Goal: Task Accomplishment & Management: Manage account settings

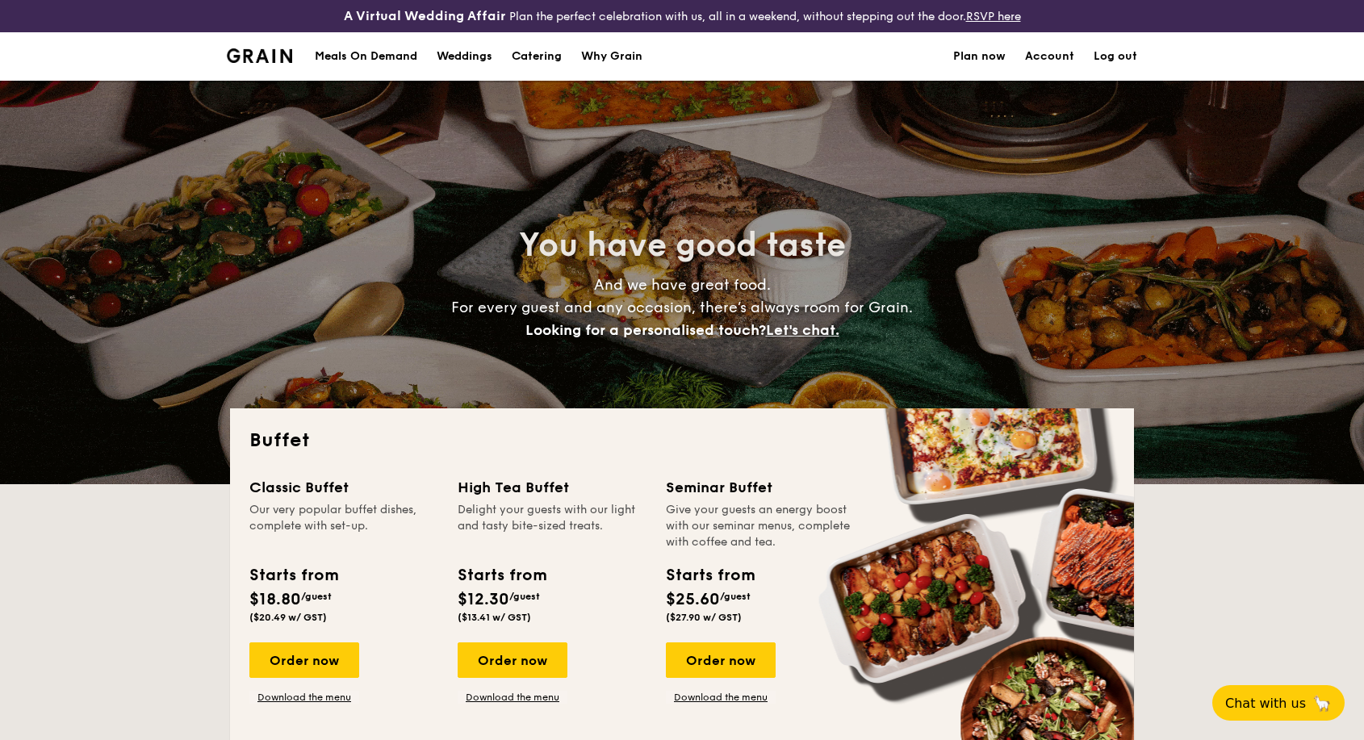
select select
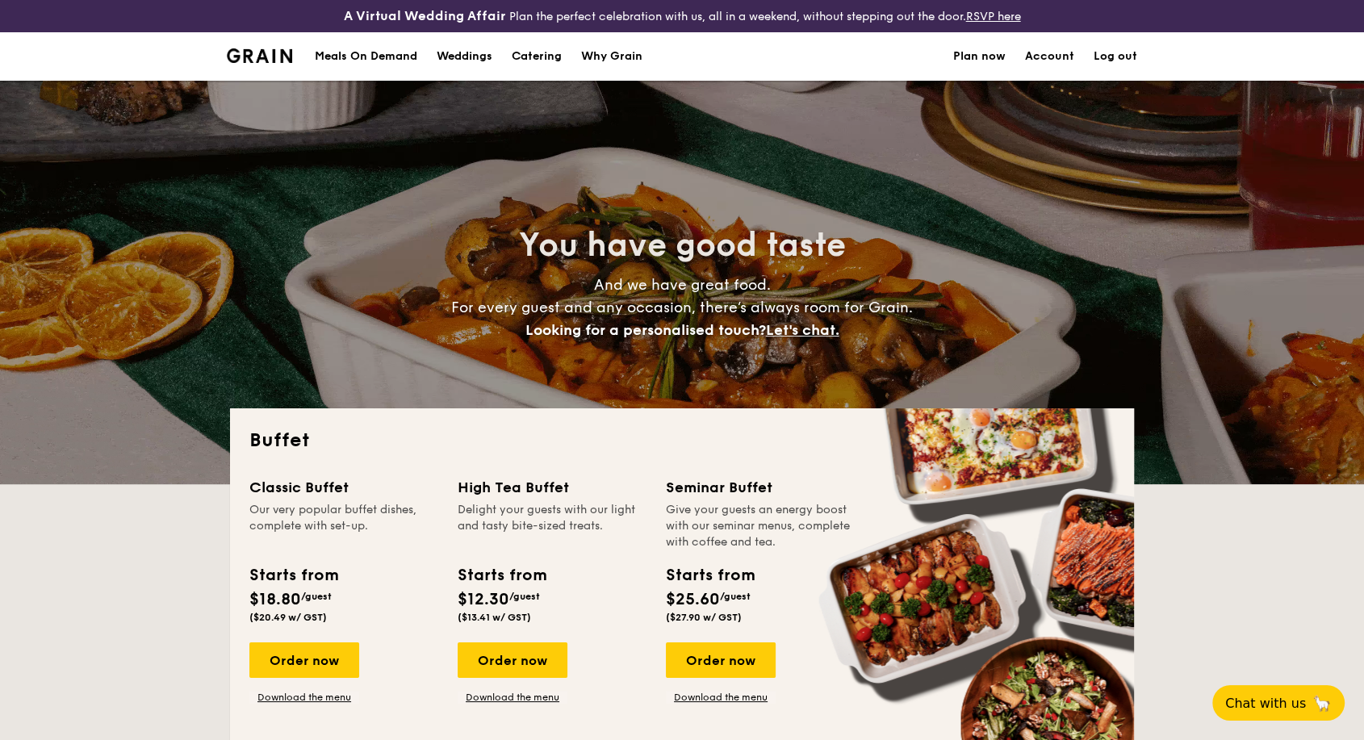
click at [339, 57] on div "Meals On Demand" at bounding box center [366, 56] width 103 height 48
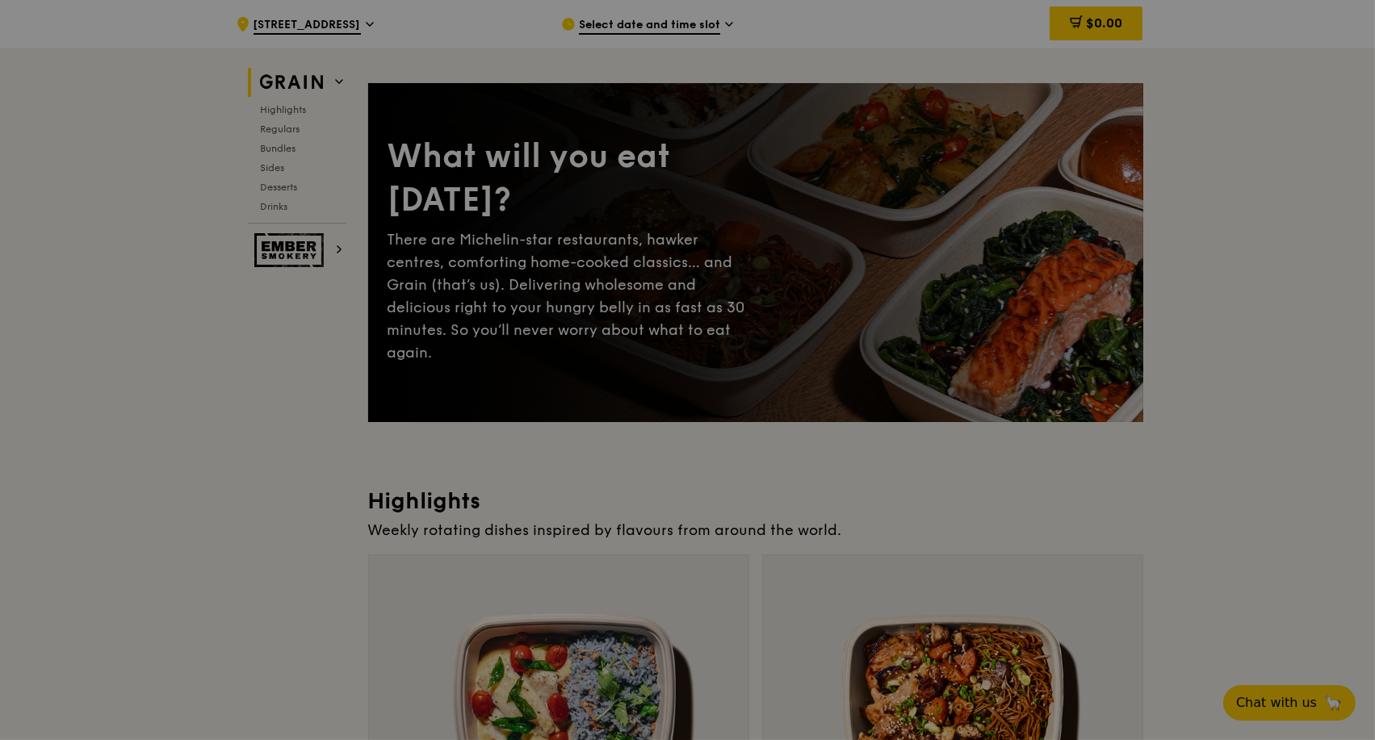
scroll to position [358, 0]
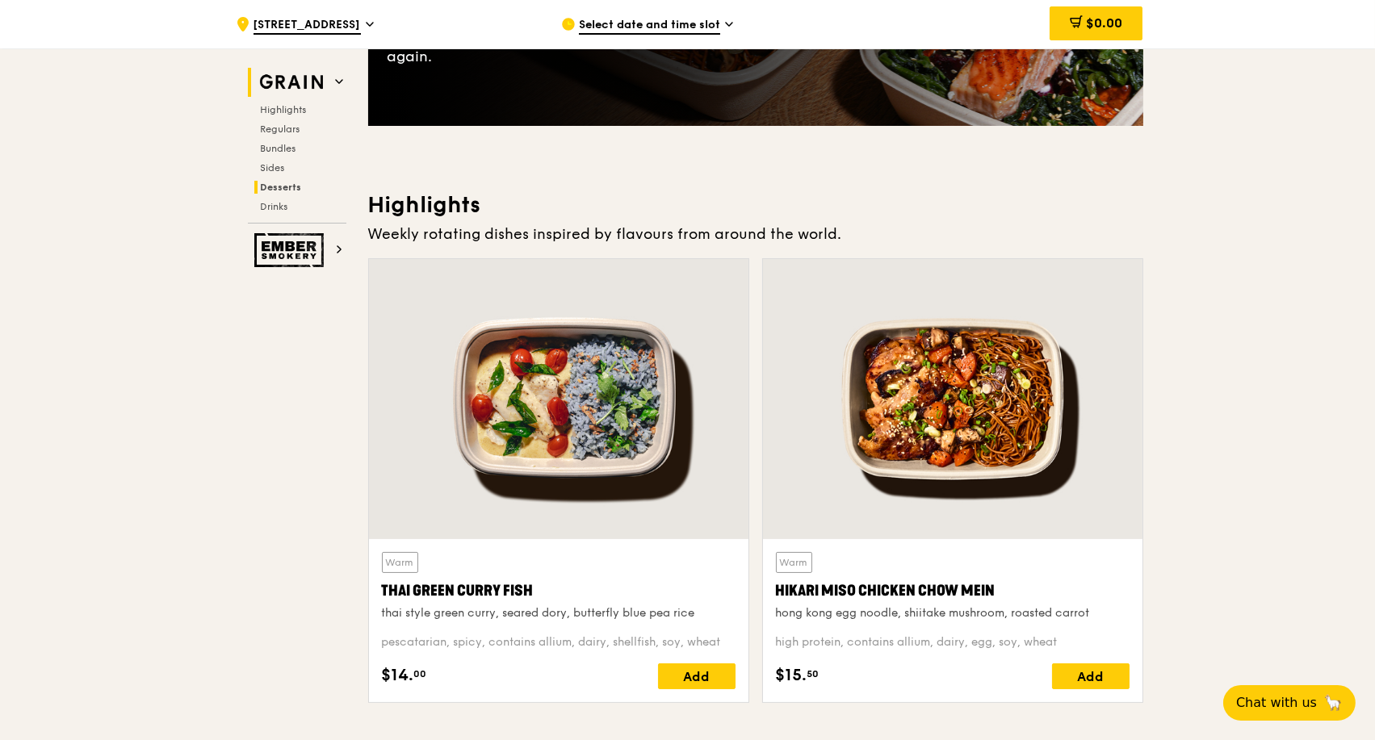
click at [285, 187] on span "Desserts" at bounding box center [281, 187] width 41 height 11
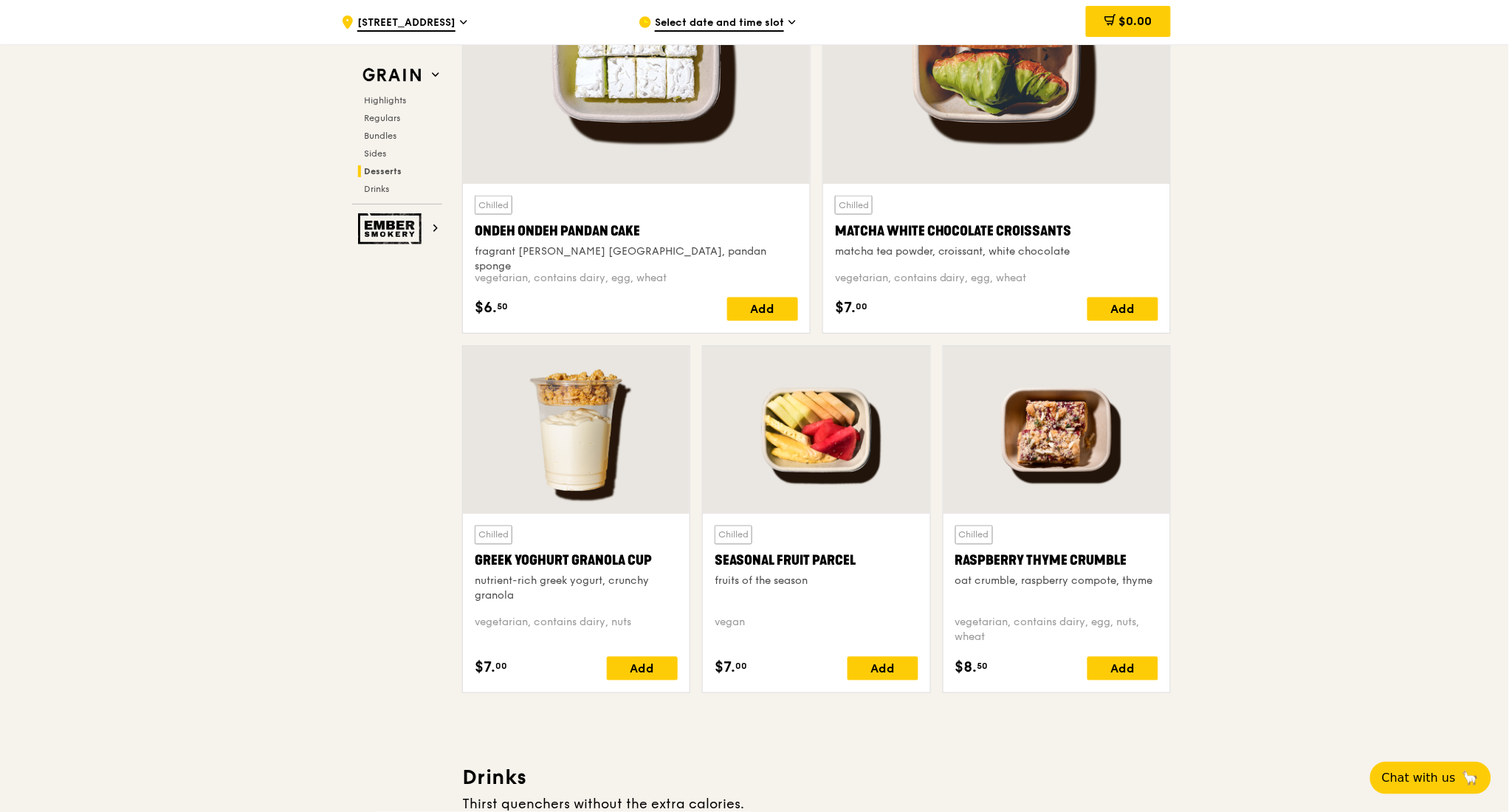
scroll to position [4317, 0]
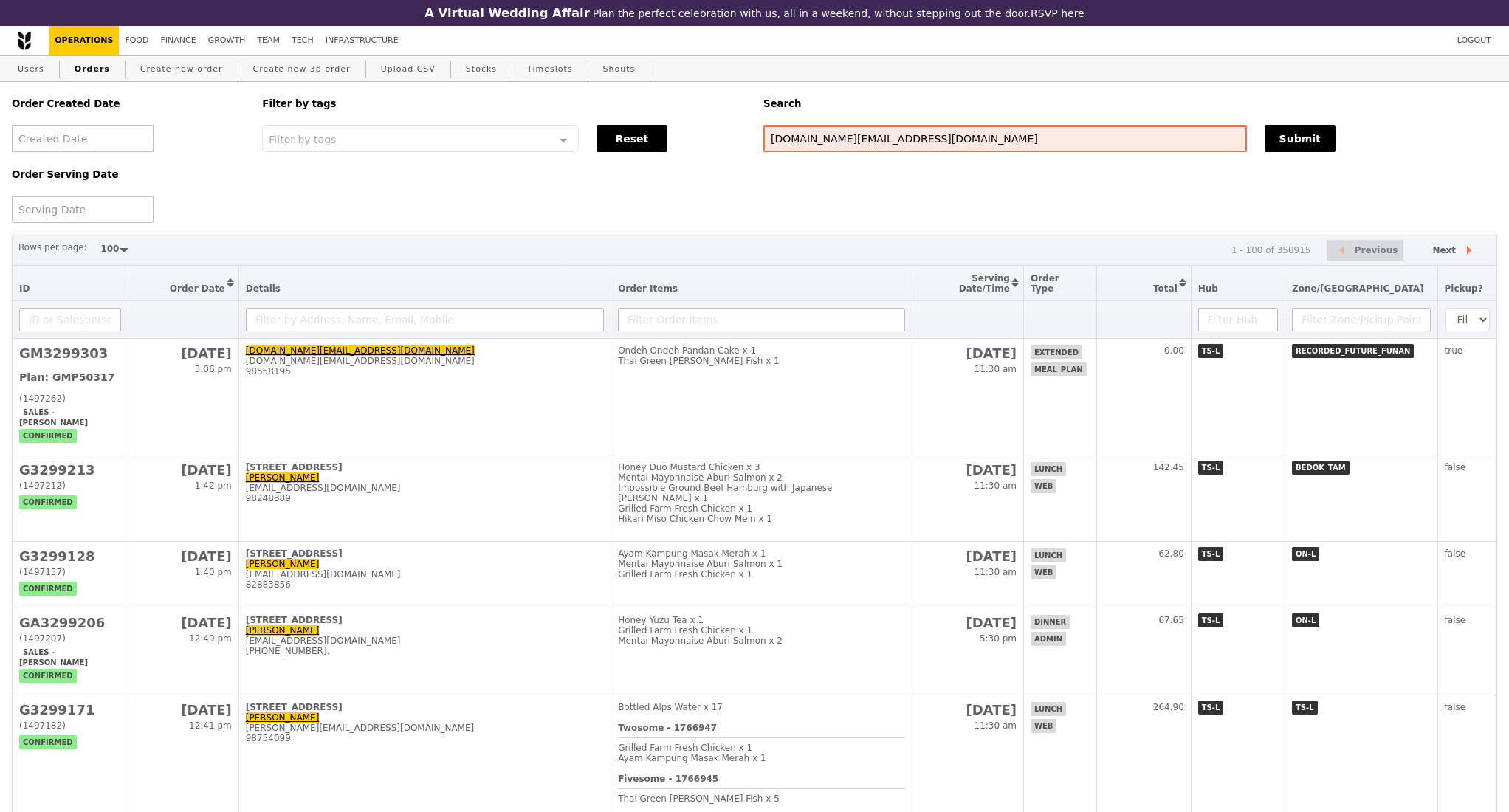
select select "100"
click at [1305, 140] on button "Submit" at bounding box center [1300, 138] width 71 height 27
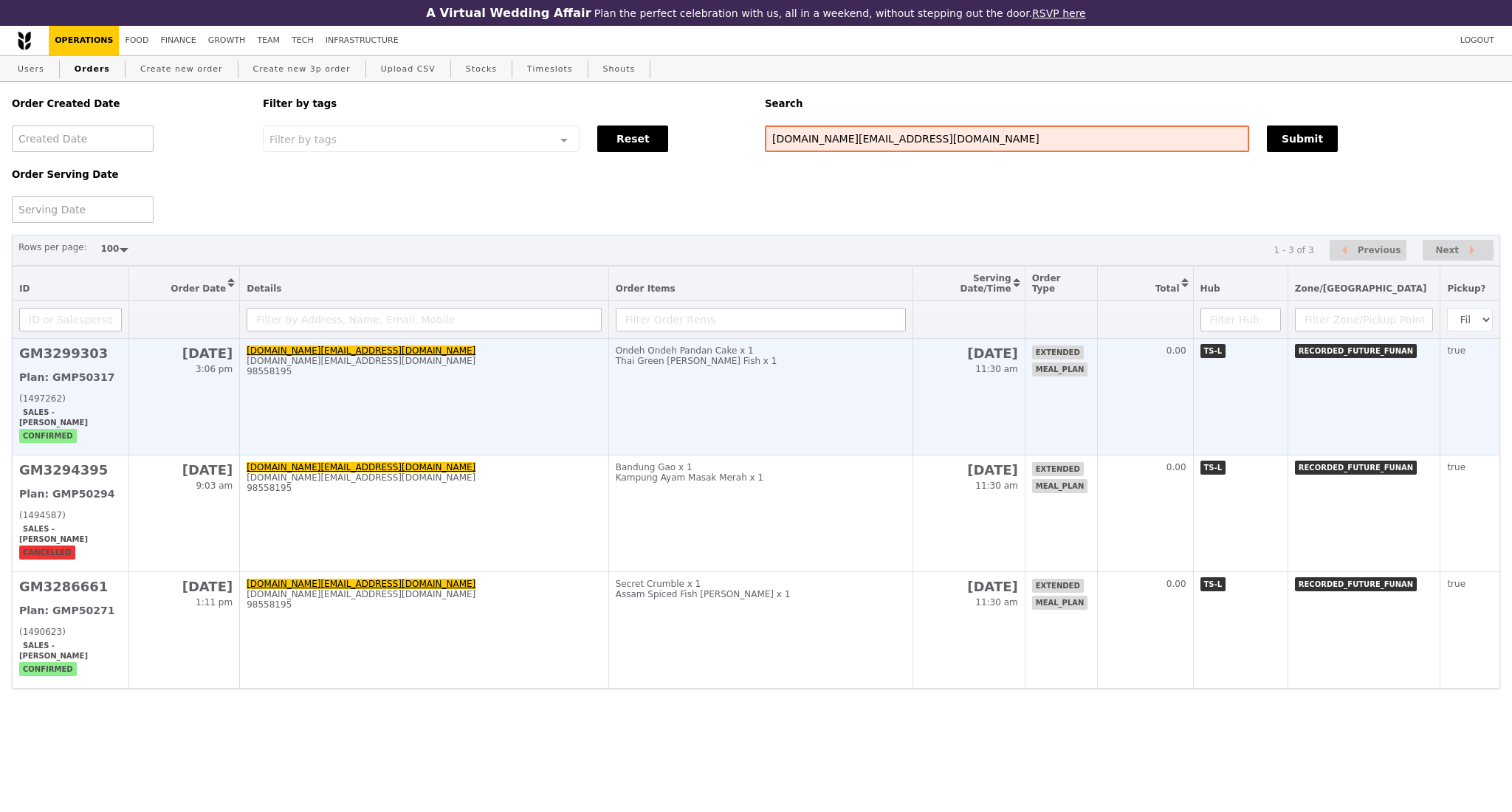
click at [468, 413] on td "jeremy.ng@recordedfuture.com jeremy.ng@recordedfuture.com 98558195" at bounding box center [424, 398] width 370 height 117
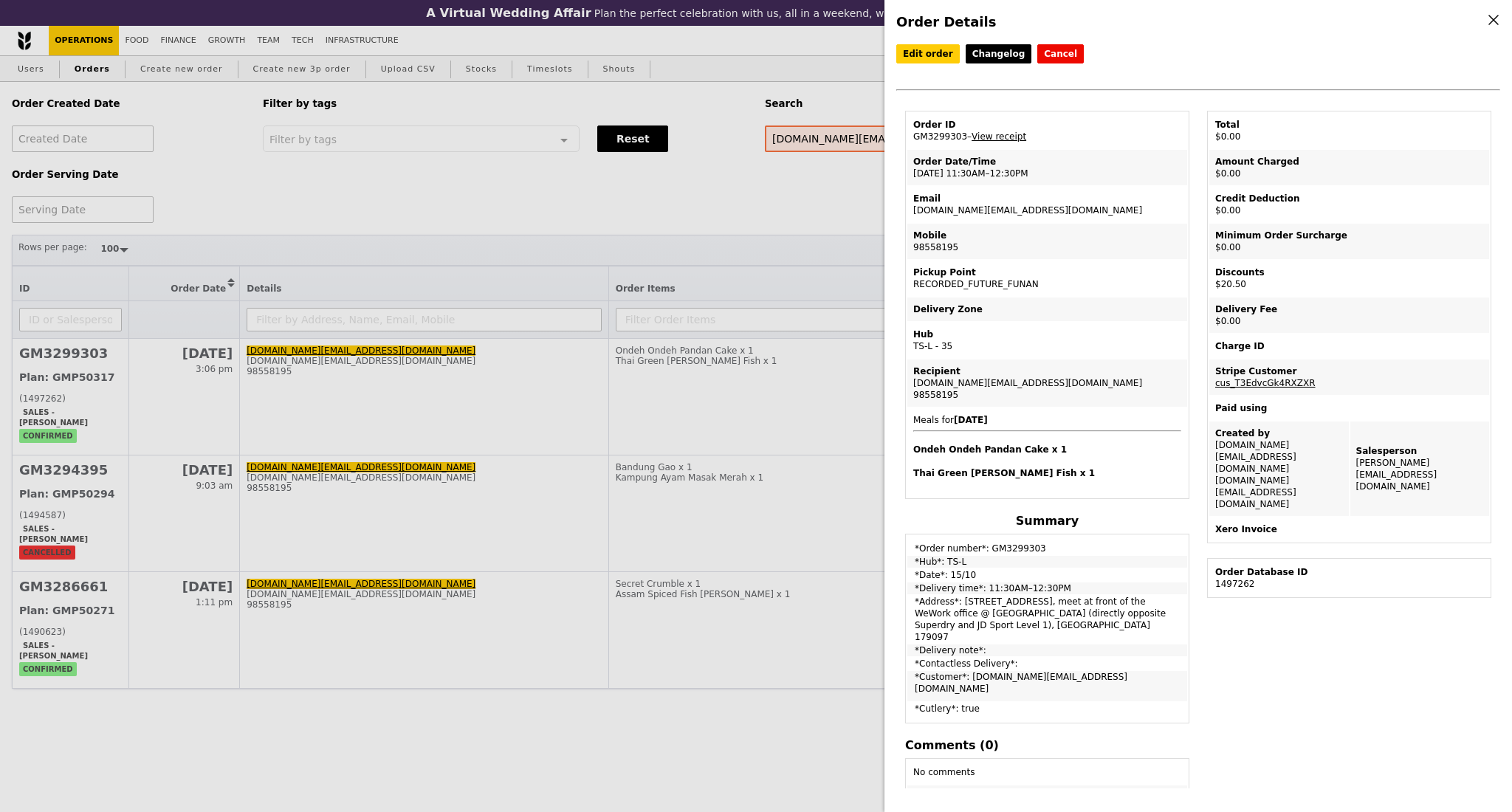
drag, startPoint x: 1037, startPoint y: 284, endPoint x: 926, endPoint y: 283, distance: 111.0
click at [926, 283] on td "Pickup Point RECORDED_FUTURE_FUNAN" at bounding box center [1047, 278] width 280 height 36
click at [1090, 287] on td "Pickup Point RECORDED_FUTURE_FUNAN" at bounding box center [1047, 278] width 280 height 36
click at [407, 189] on div "Order Details Edit order Changelog Cancel Order ID GM3299303 – View receipt Ord…" at bounding box center [756, 406] width 1512 height 812
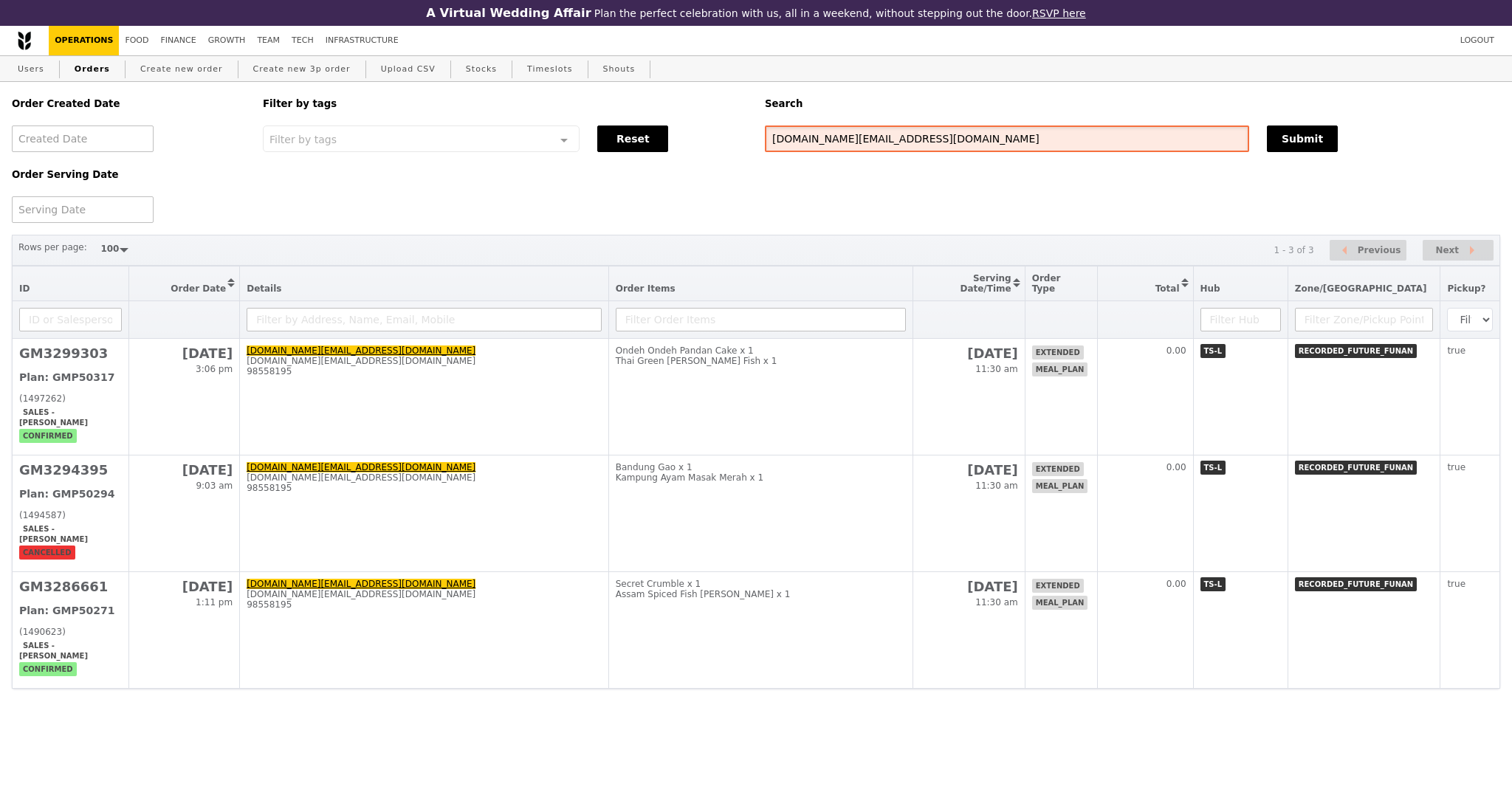
drag, startPoint x: 929, startPoint y: 134, endPoint x: 769, endPoint y: 143, distance: 160.3
click at [721, 136] on div "Order Created Date Order Serving Date Filter by tags Filter by tags Meal_Plan W…" at bounding box center [756, 153] width 1507 height 141
paste input "qy.tan91@gmail"
type input "qy.tan91@gmail.com"
click at [1285, 145] on button "Submit" at bounding box center [1303, 138] width 71 height 27
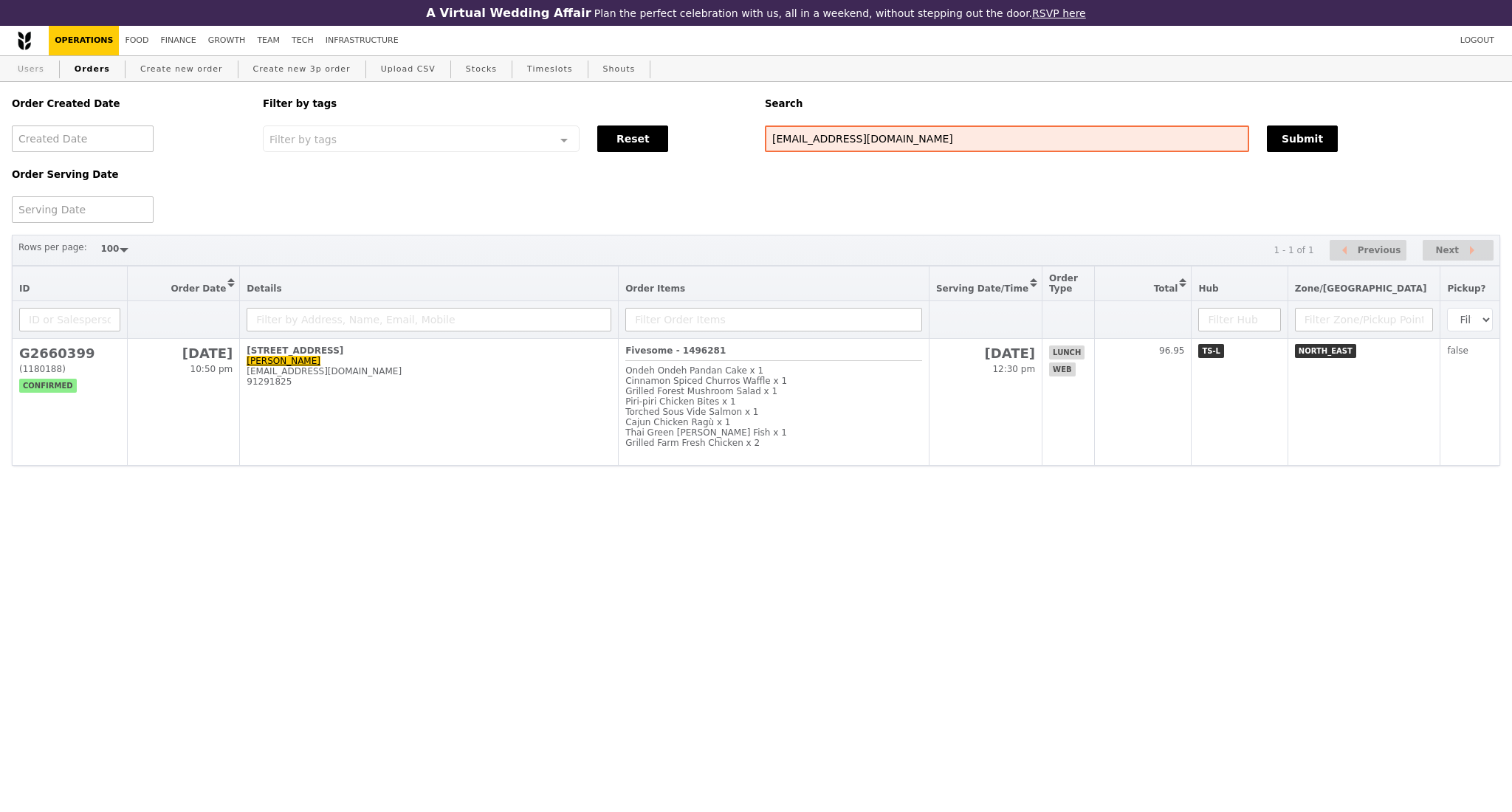
click at [33, 65] on link "Users" at bounding box center [31, 69] width 38 height 27
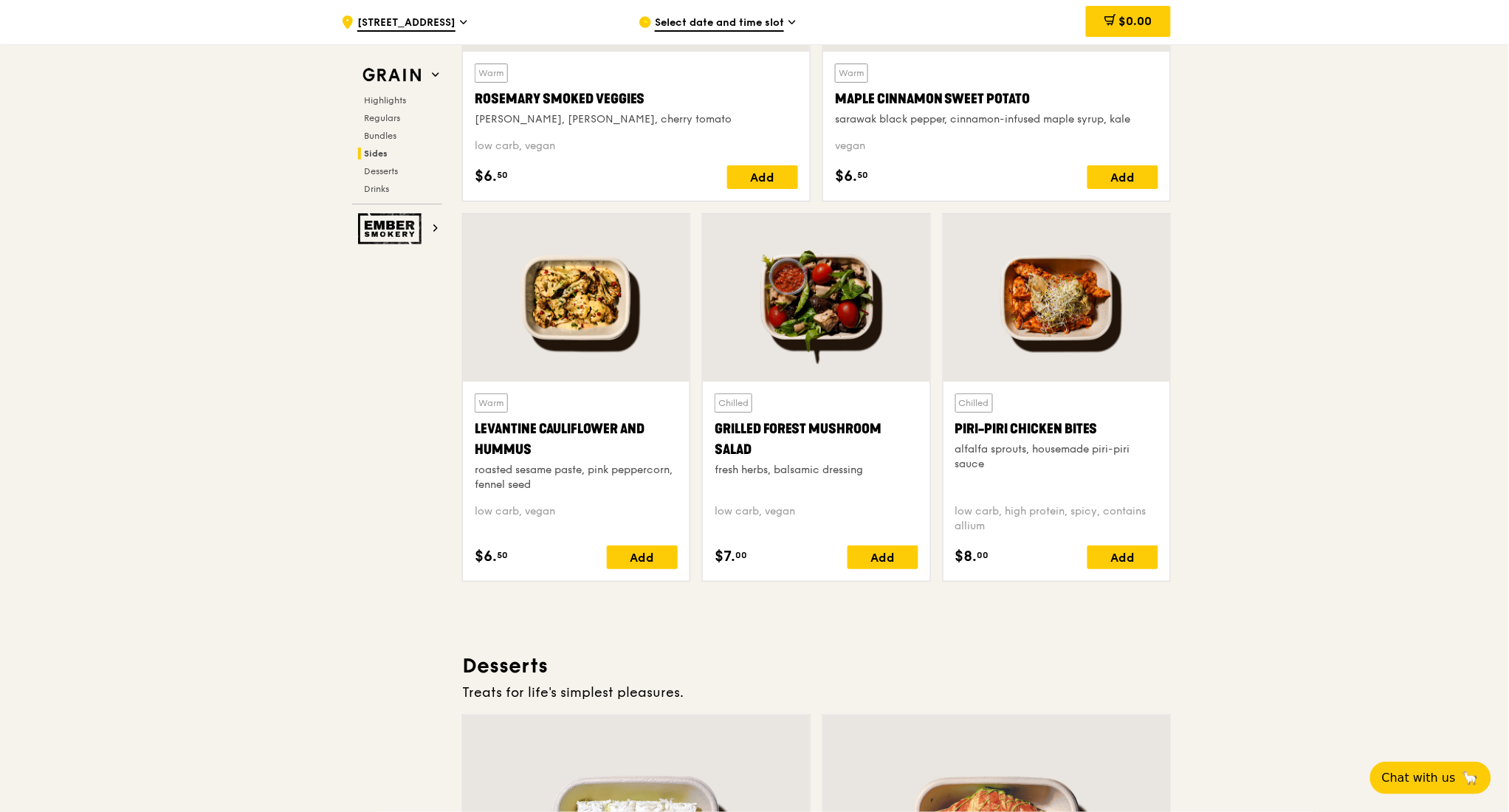
scroll to position [3332, 0]
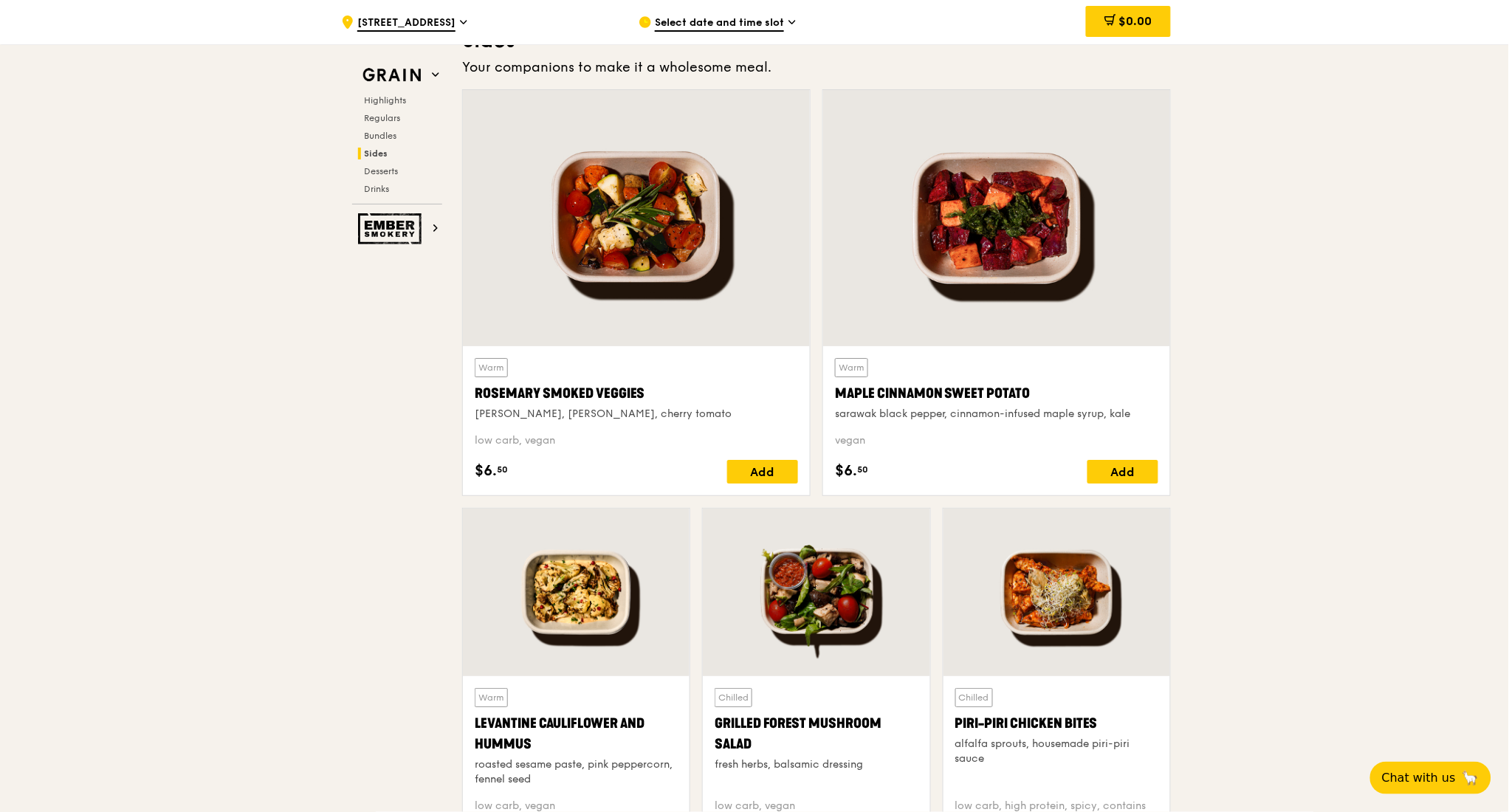
click at [460, 25] on icon at bounding box center [464, 22] width 7 height 14
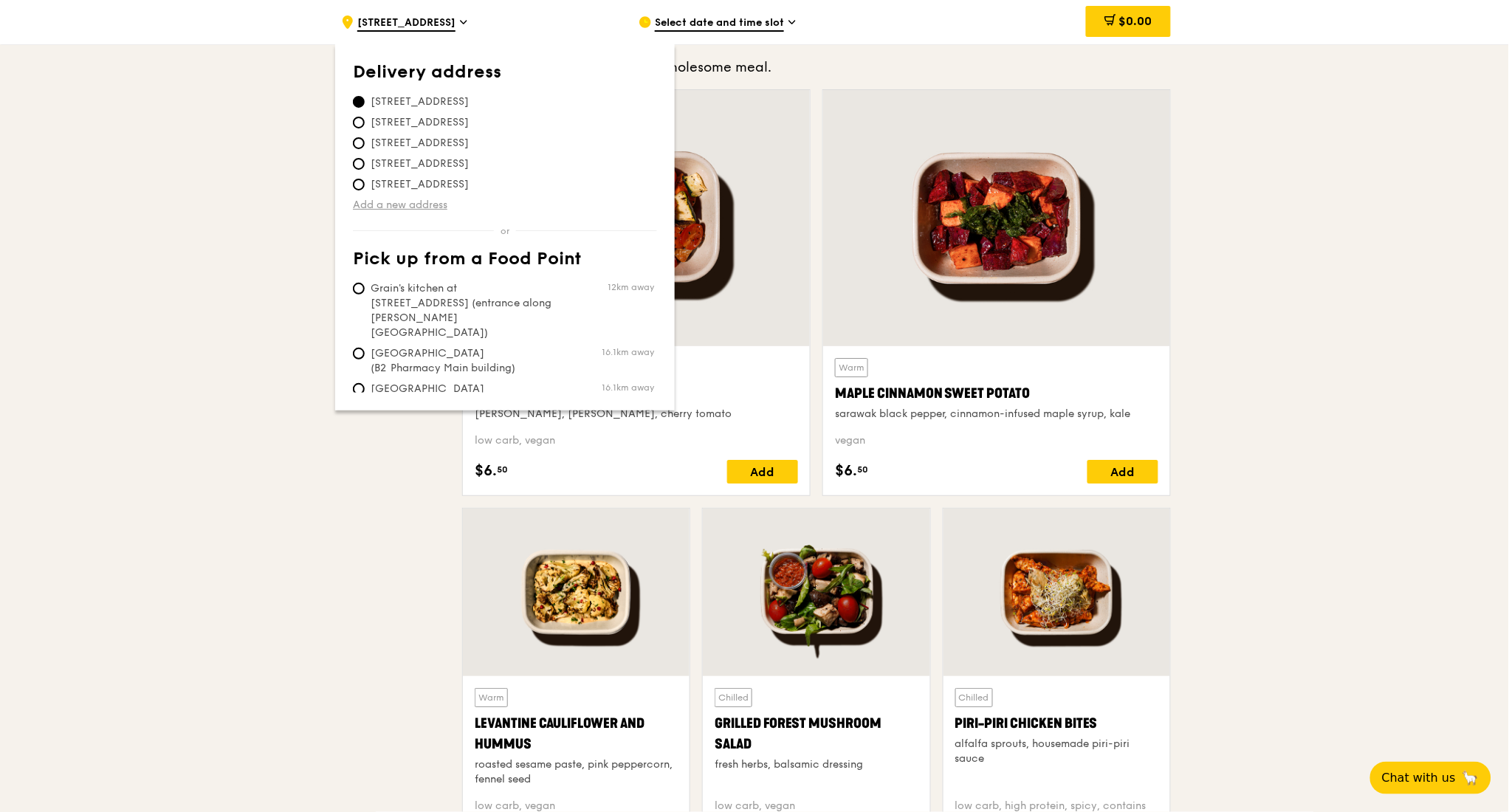
click at [405, 202] on link "Add a new address" at bounding box center [505, 205] width 305 height 15
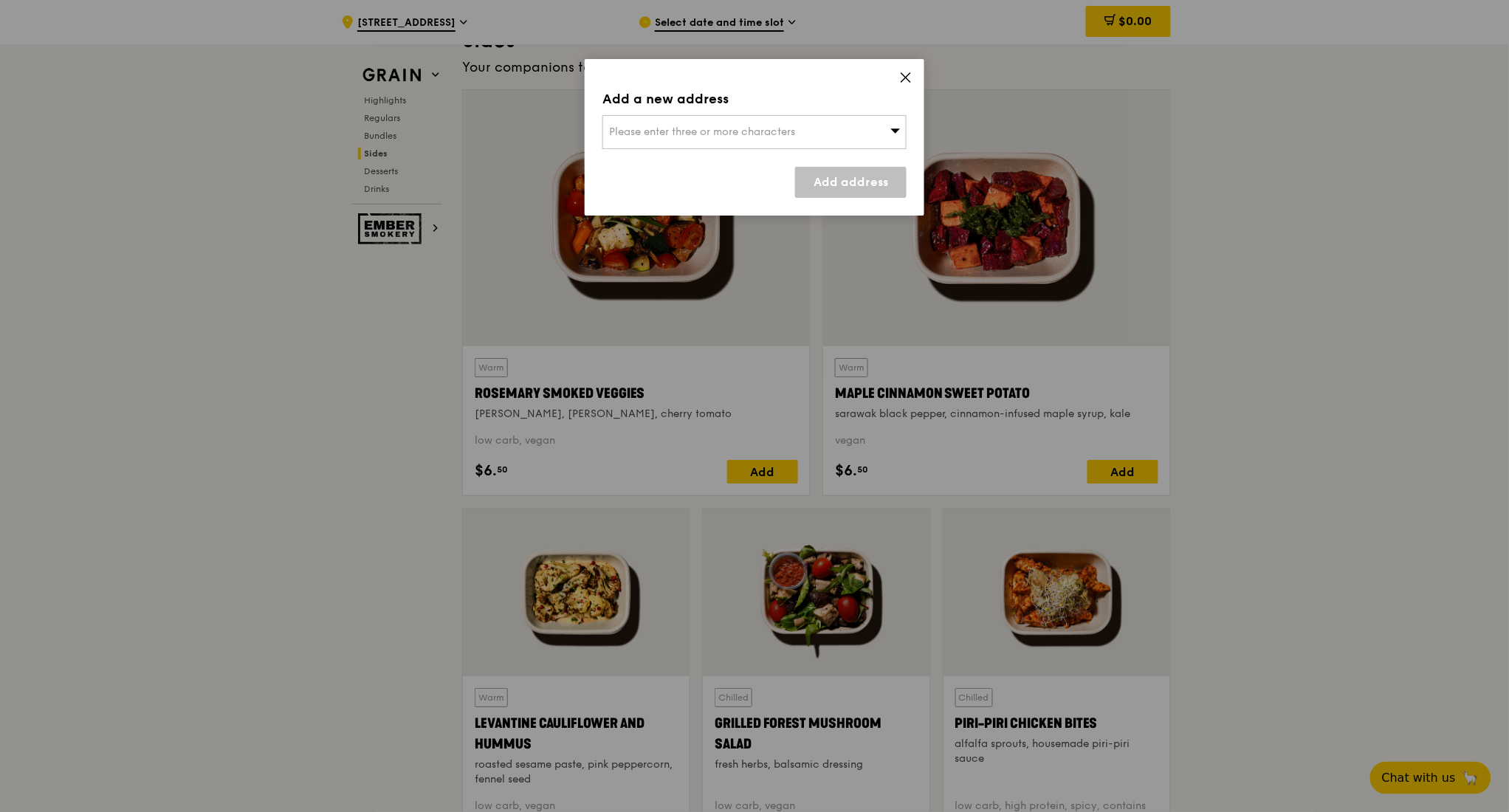
click at [733, 134] on span "Please enter three or more characters" at bounding box center [701, 132] width 186 height 13
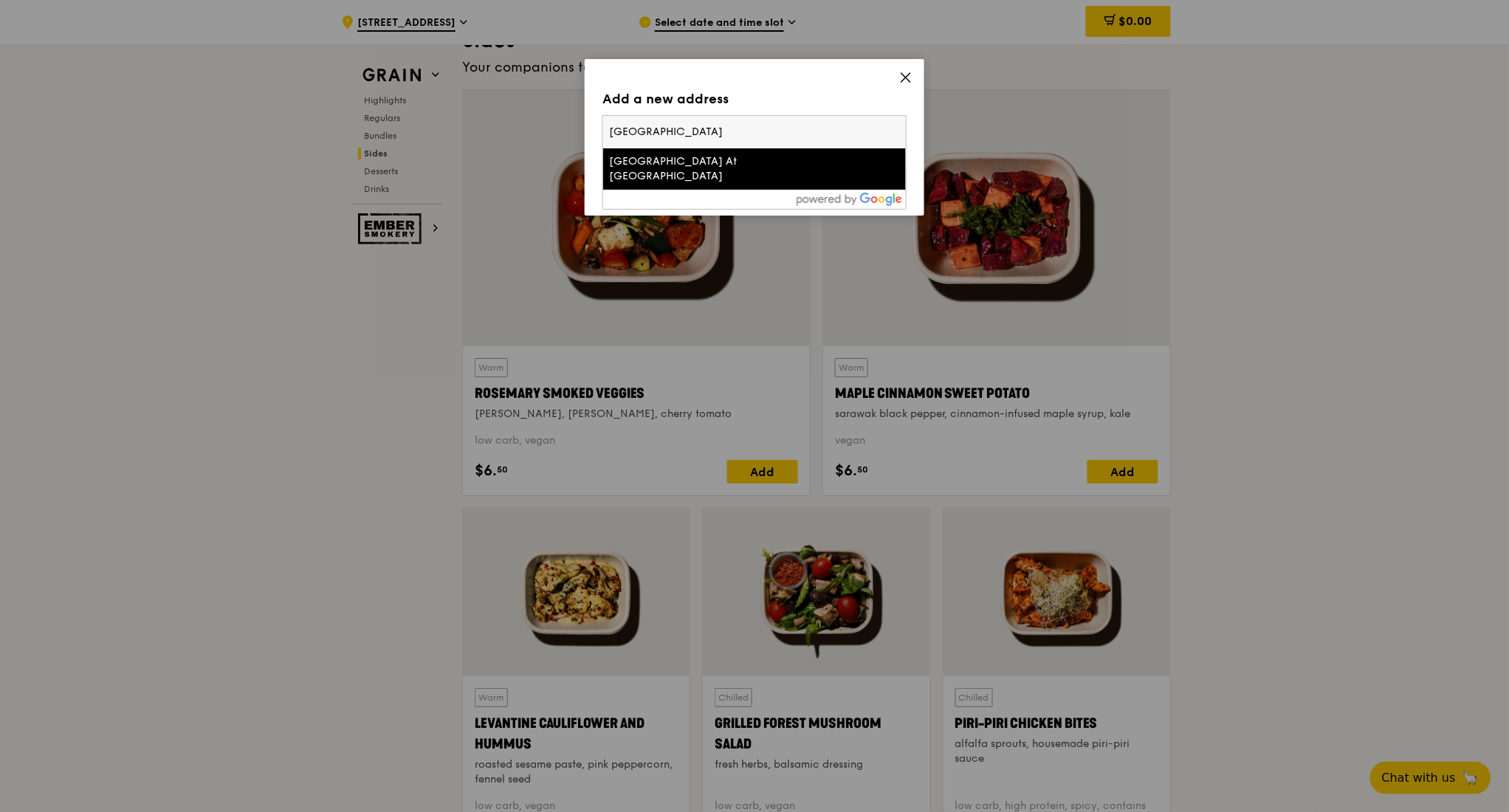
type input "Royal Square Medical Centre"
click at [693, 161] on div "Royal Square At Novena" at bounding box center [718, 169] width 219 height 29
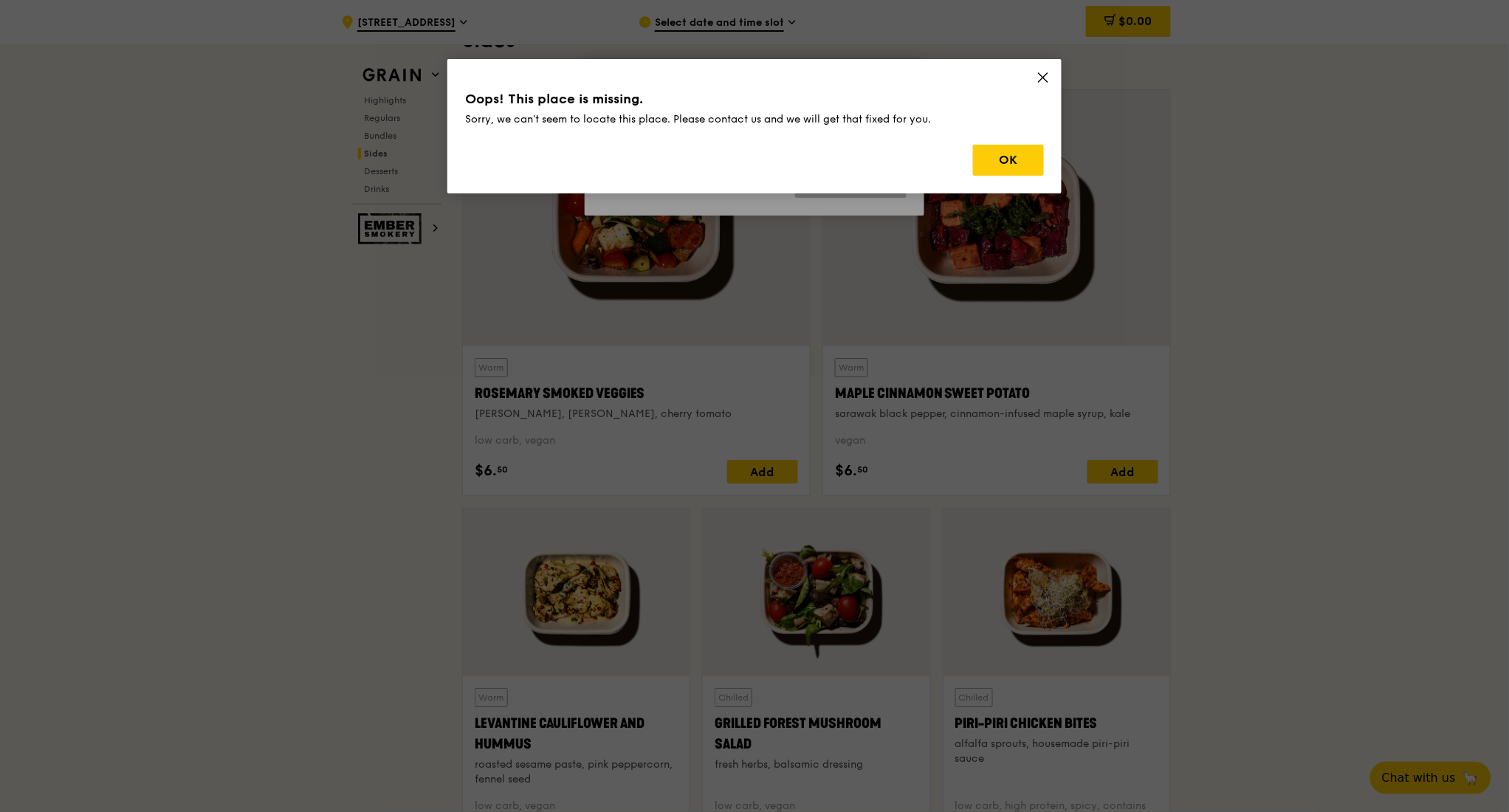
click at [1043, 75] on icon at bounding box center [1043, 78] width 14 height 14
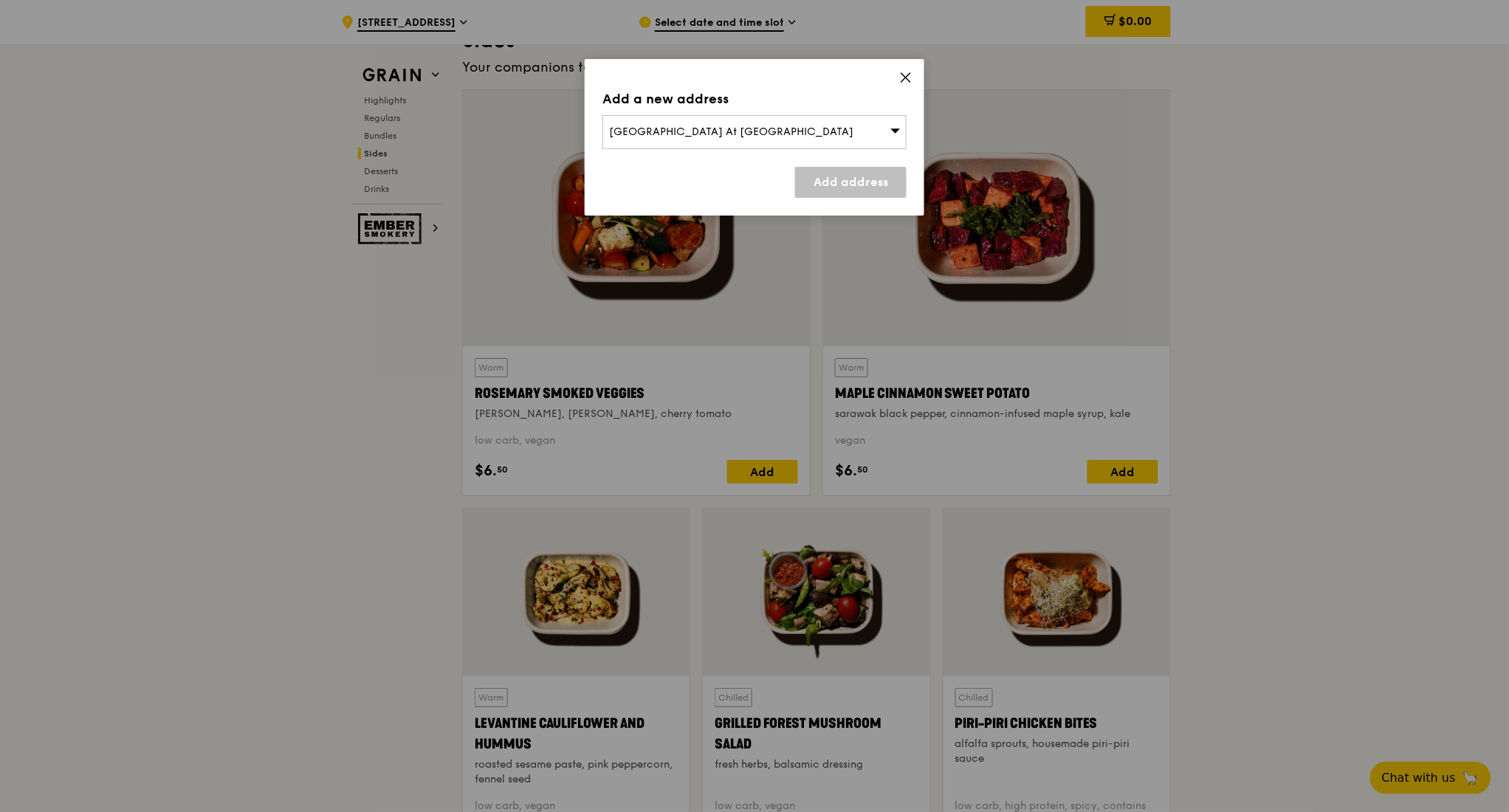
click at [910, 71] on icon at bounding box center [905, 78] width 14 height 14
